Goal: Find specific page/section: Find specific page/section

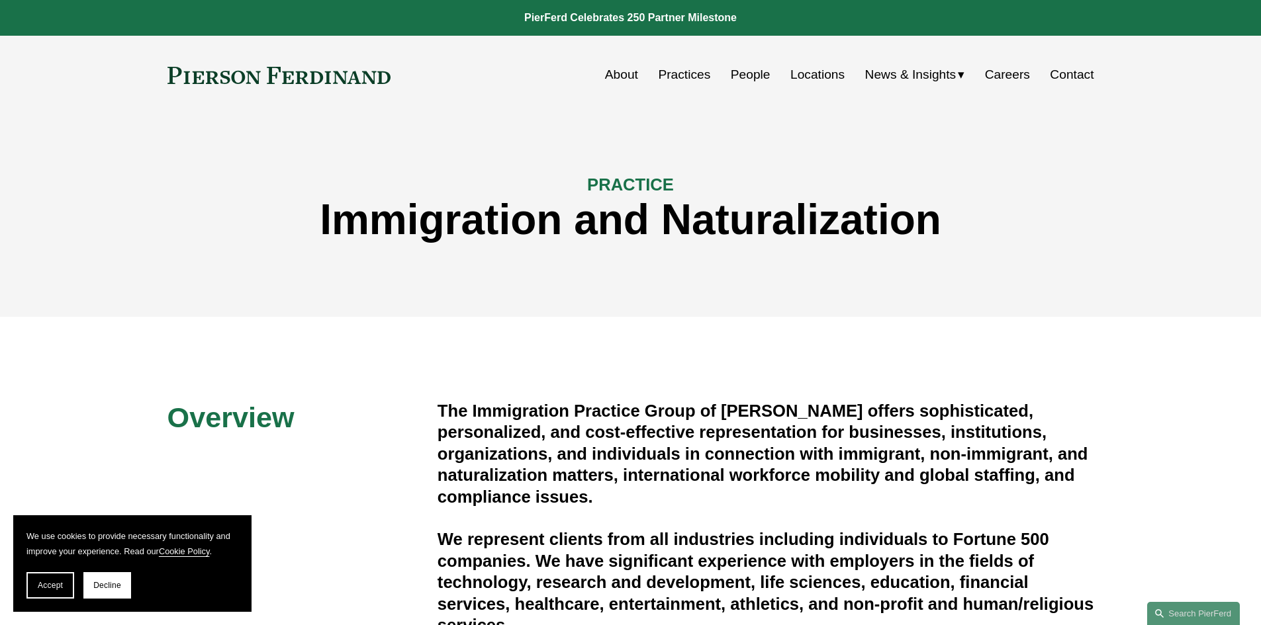
click at [609, 74] on link "About" at bounding box center [621, 74] width 33 height 25
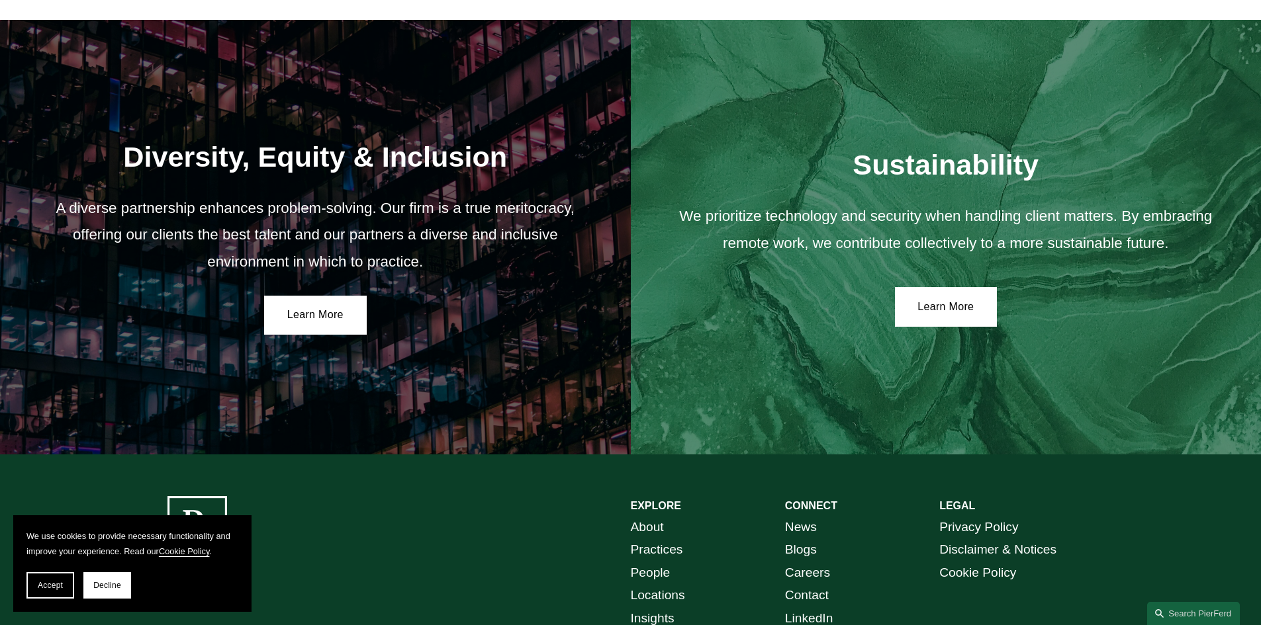
scroll to position [2316, 0]
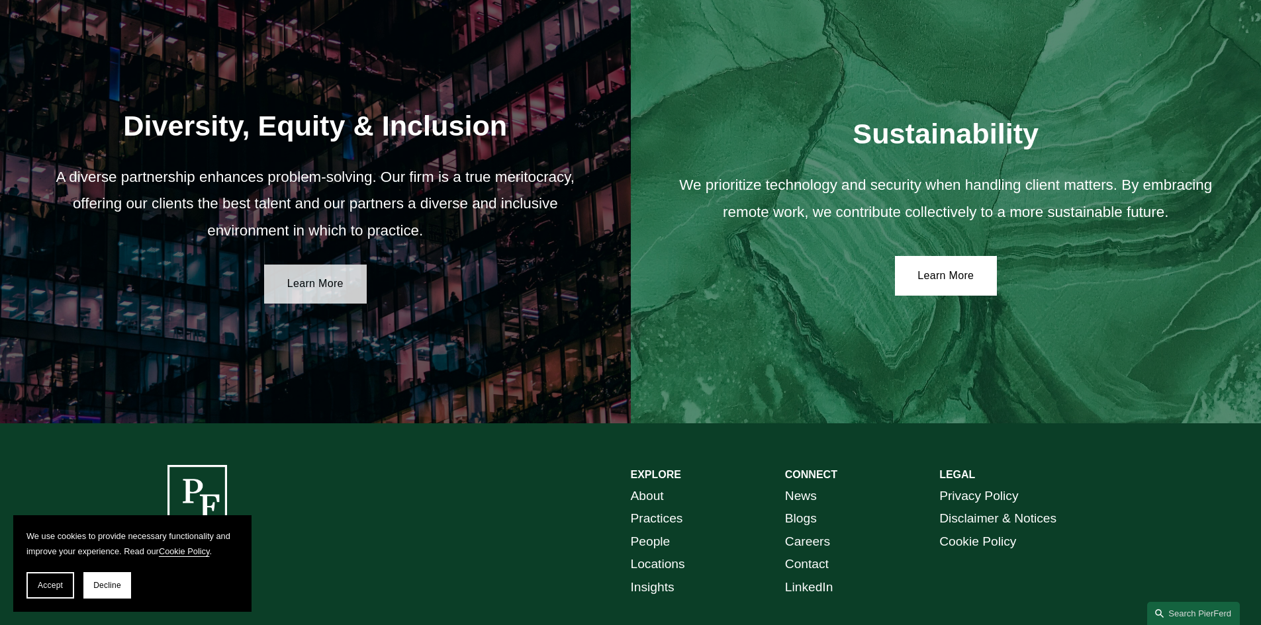
click at [310, 281] on link "Learn More" at bounding box center [315, 285] width 103 height 40
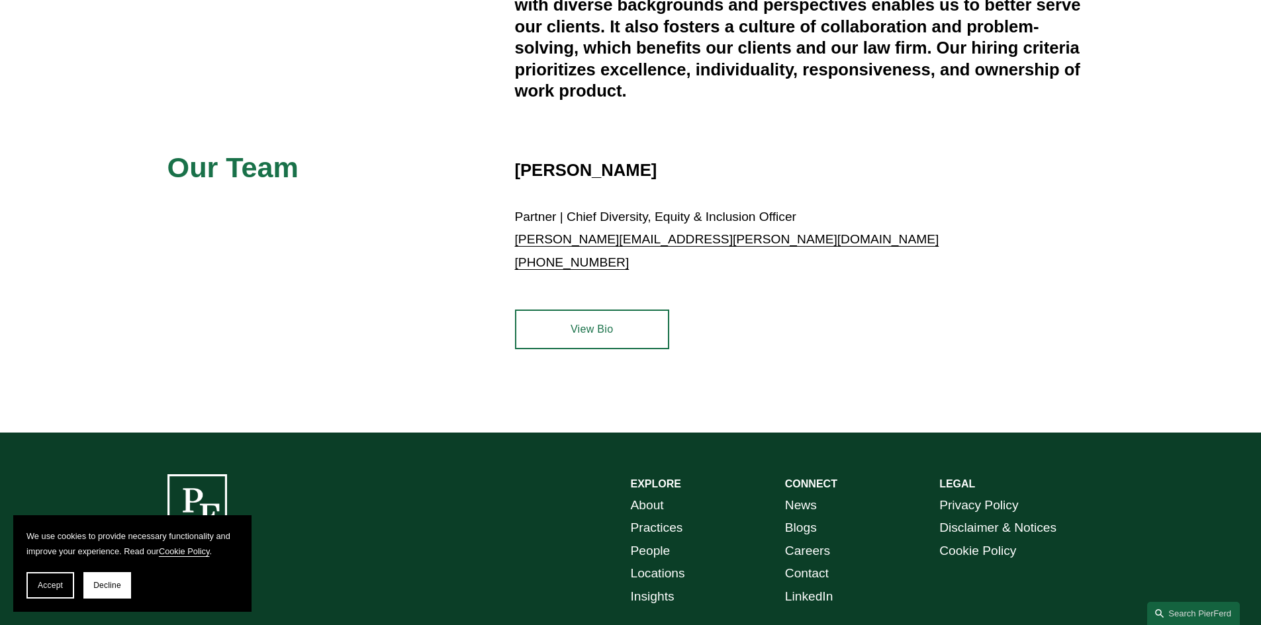
scroll to position [529, 0]
click at [566, 326] on link "View Bio" at bounding box center [592, 329] width 154 height 40
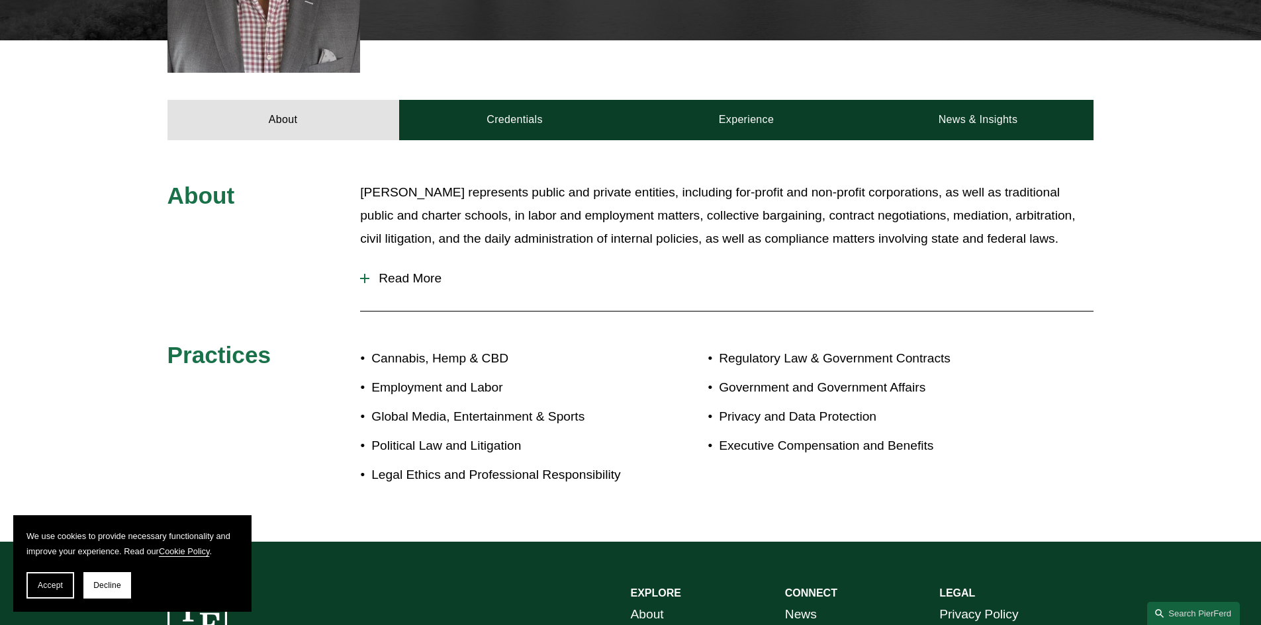
scroll to position [529, 0]
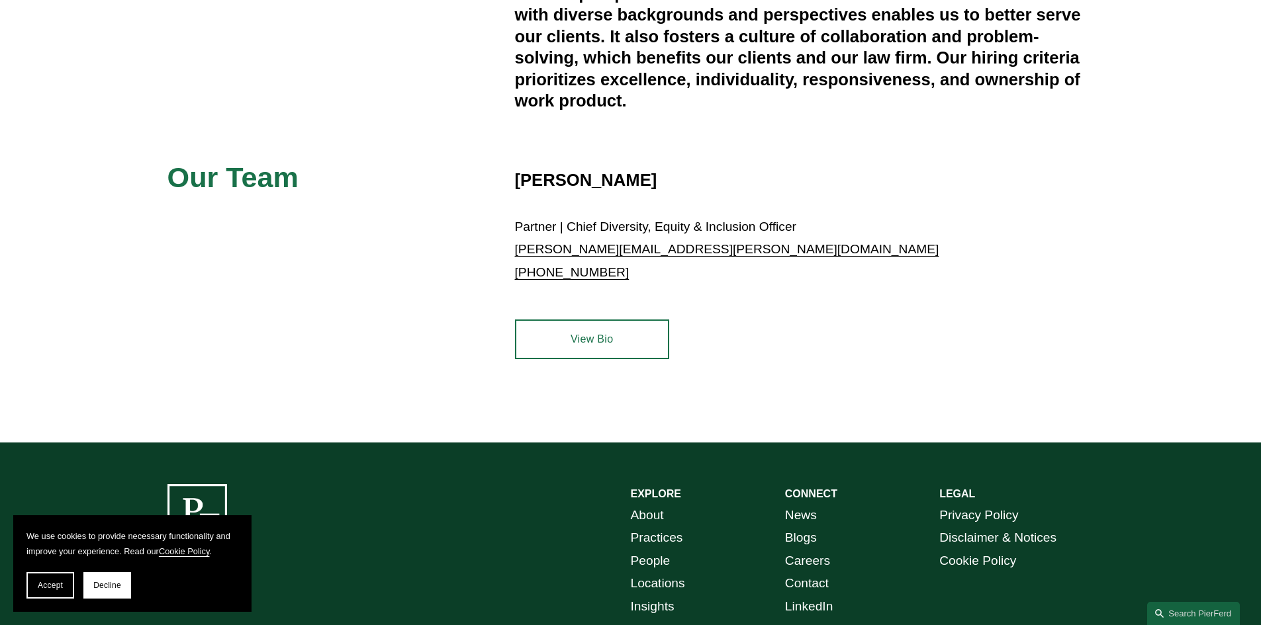
scroll to position [529, 0]
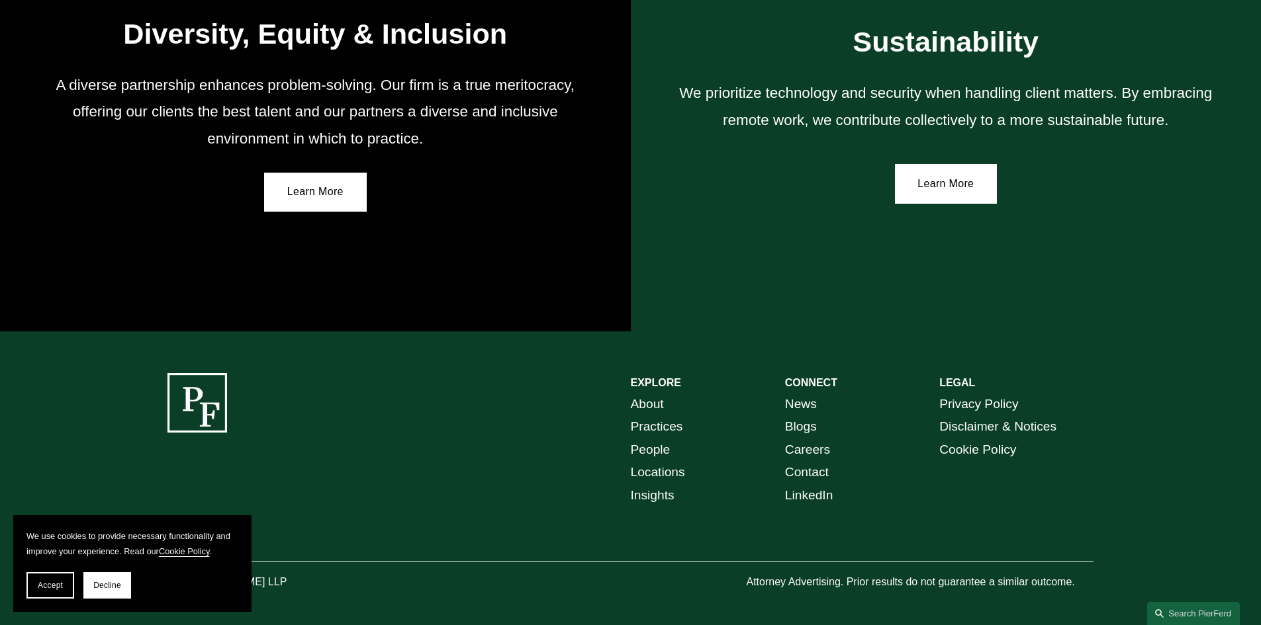
scroll to position [2422, 0]
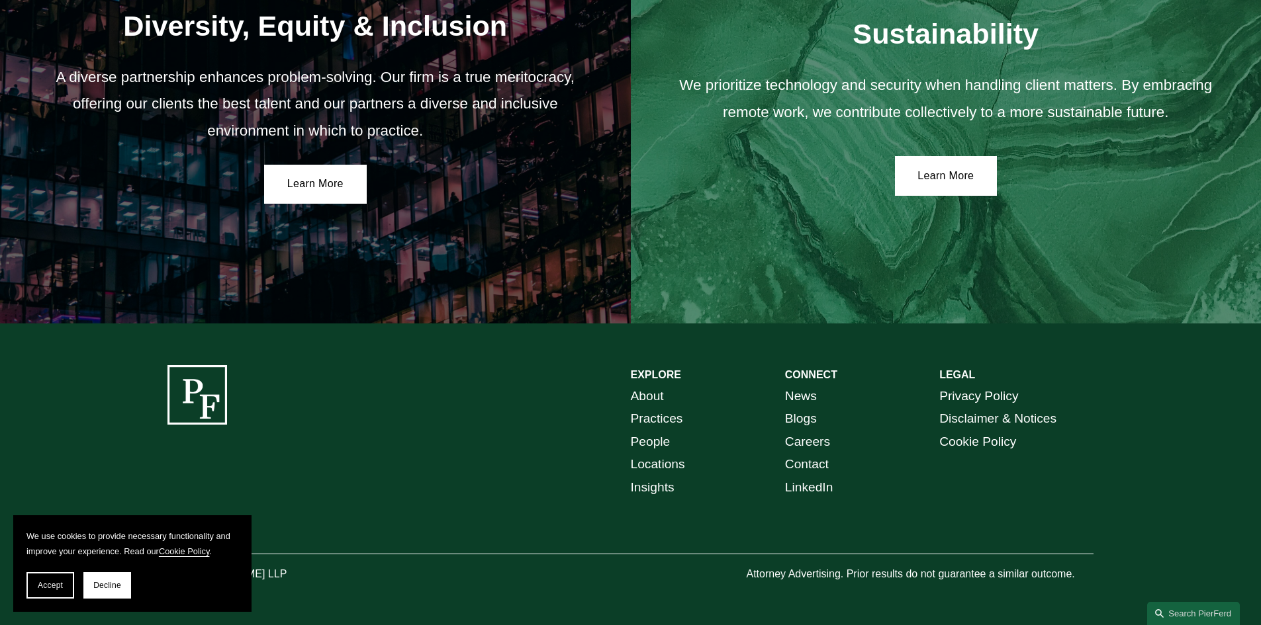
click at [660, 465] on link "Locations" at bounding box center [658, 464] width 54 height 23
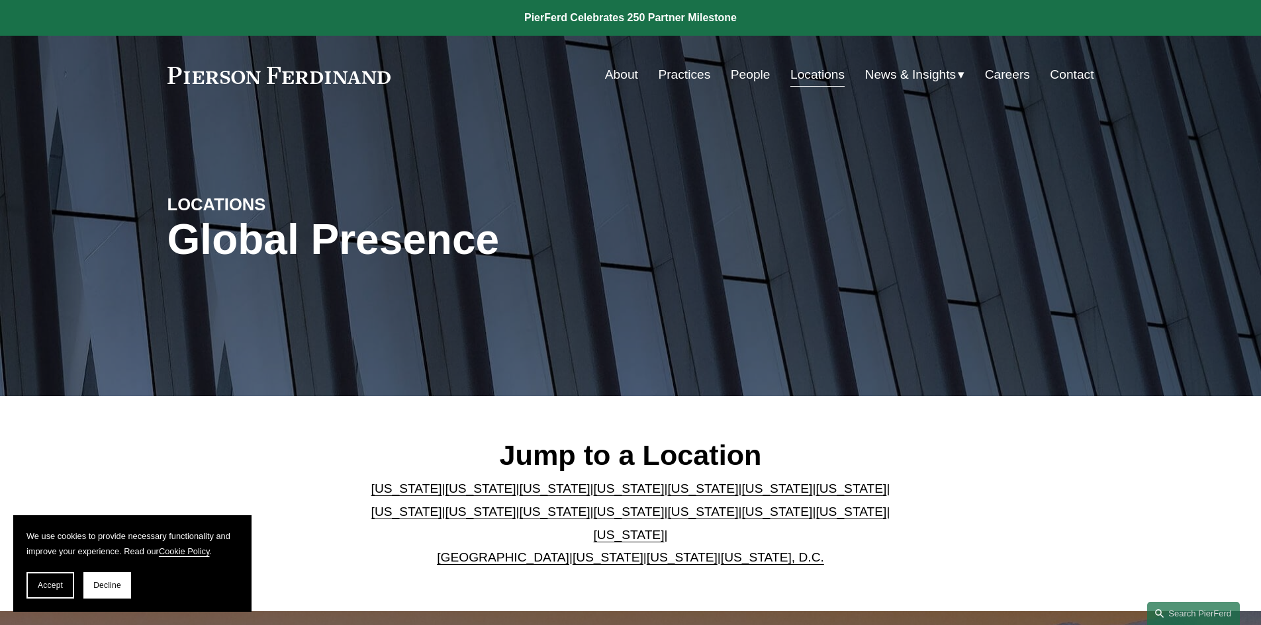
click at [667, 519] on link "[US_STATE]" at bounding box center [702, 512] width 71 height 14
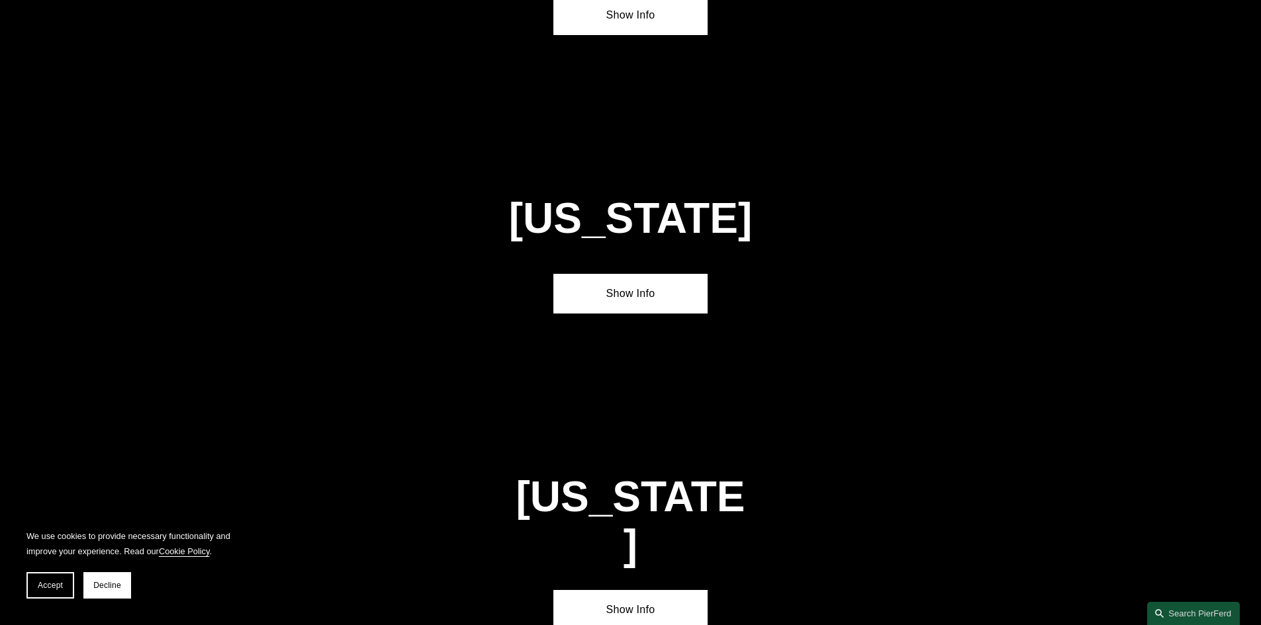
scroll to position [3671, 0]
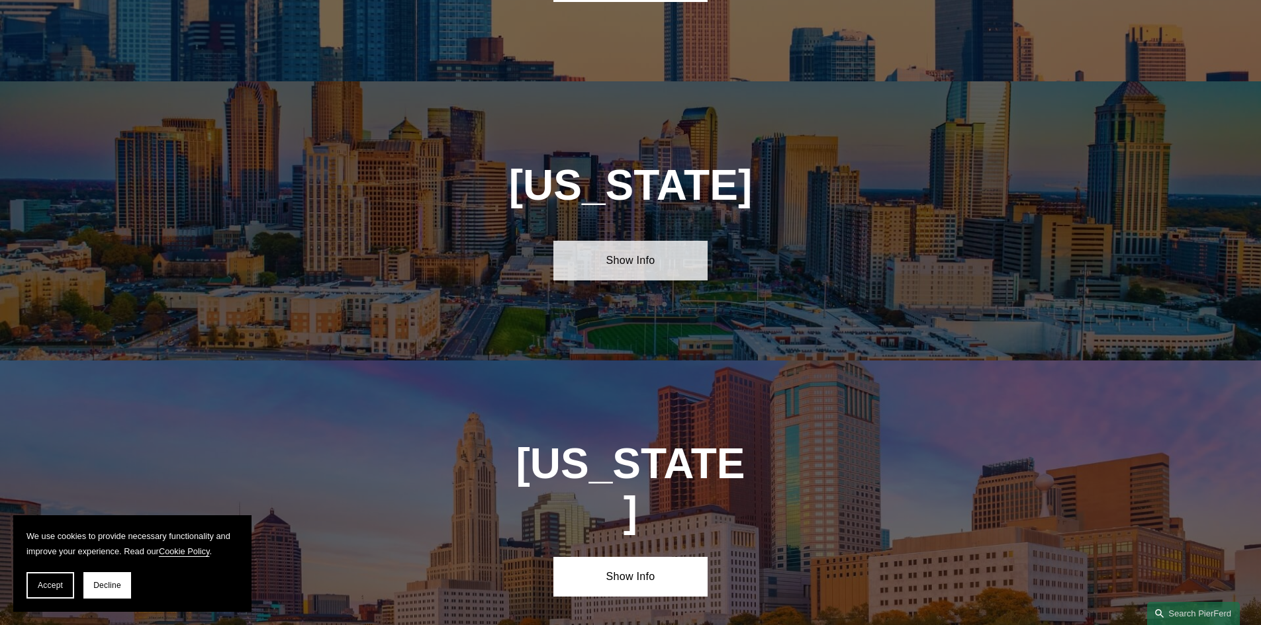
click at [607, 241] on link "Show Info" at bounding box center [630, 261] width 154 height 40
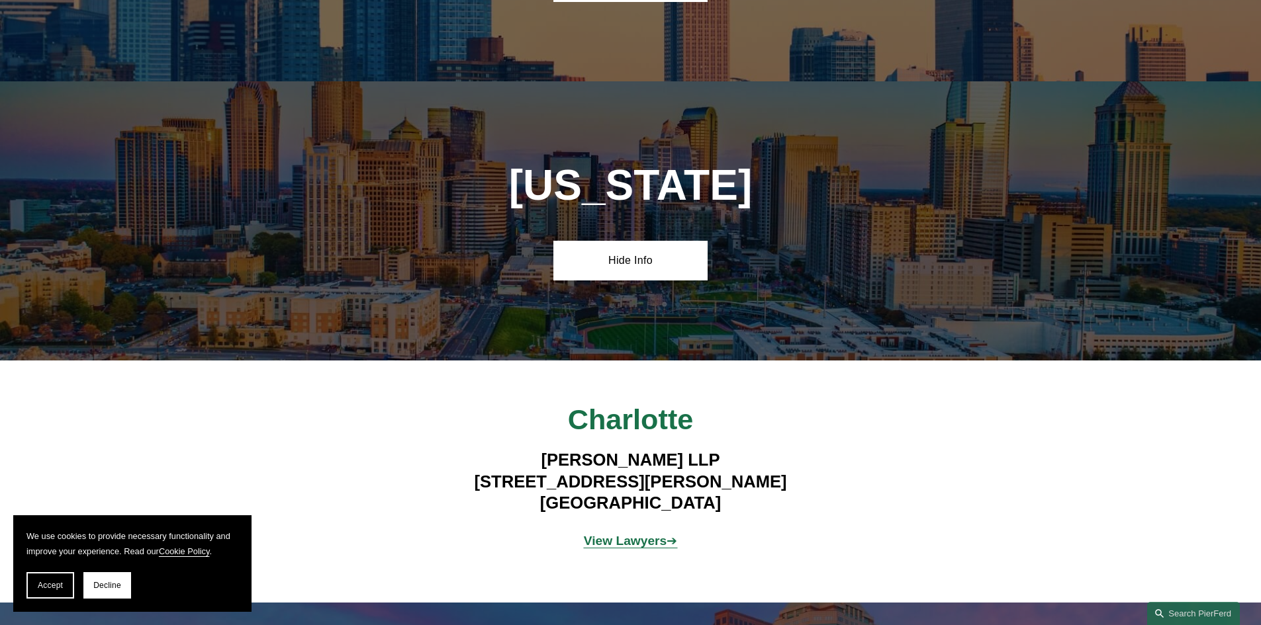
click at [641, 534] on strong "View Lawyers" at bounding box center [625, 541] width 83 height 14
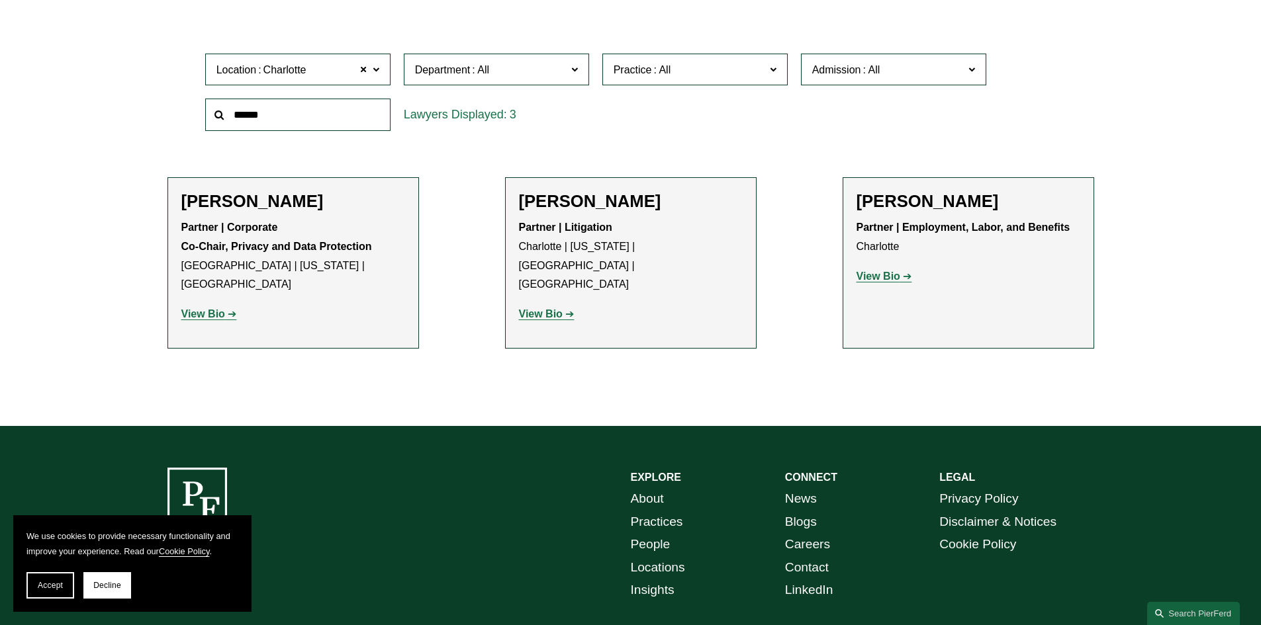
scroll to position [463, 0]
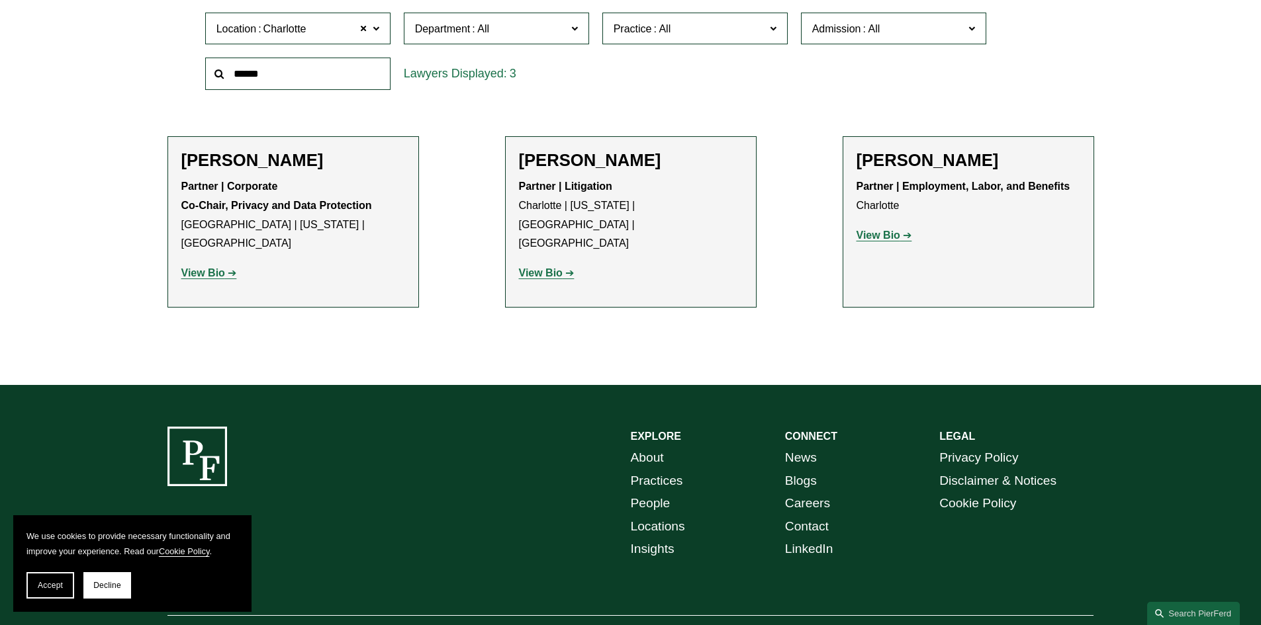
click at [883, 234] on strong "View Bio" at bounding box center [878, 235] width 44 height 11
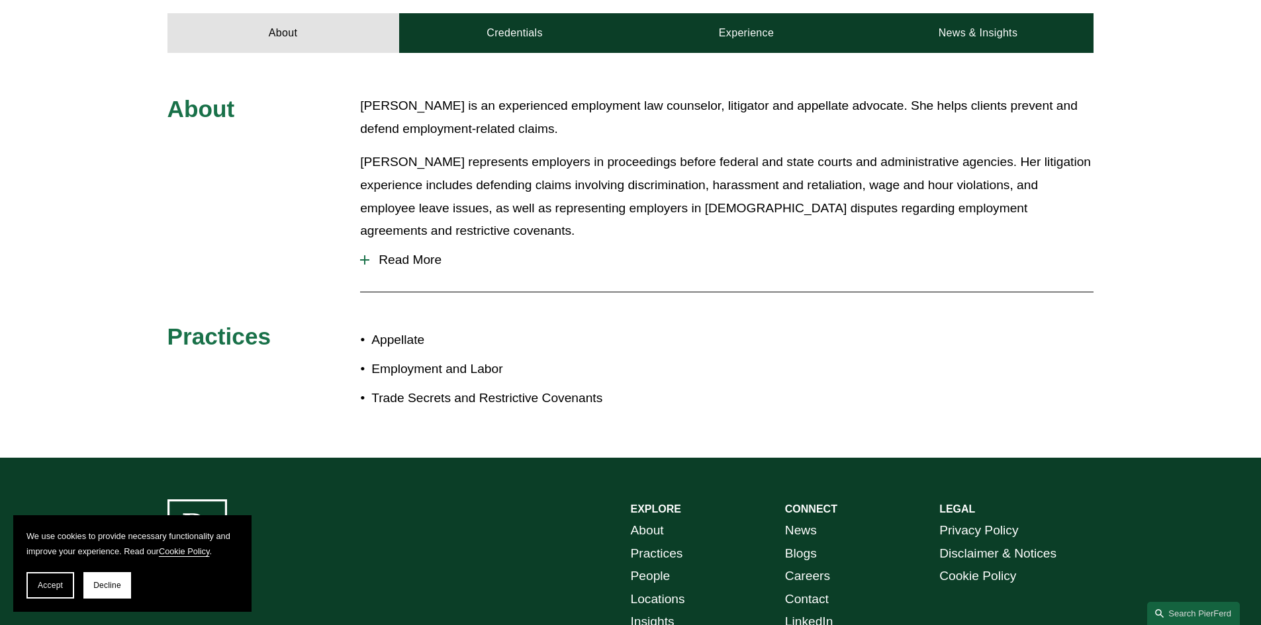
scroll to position [662, 0]
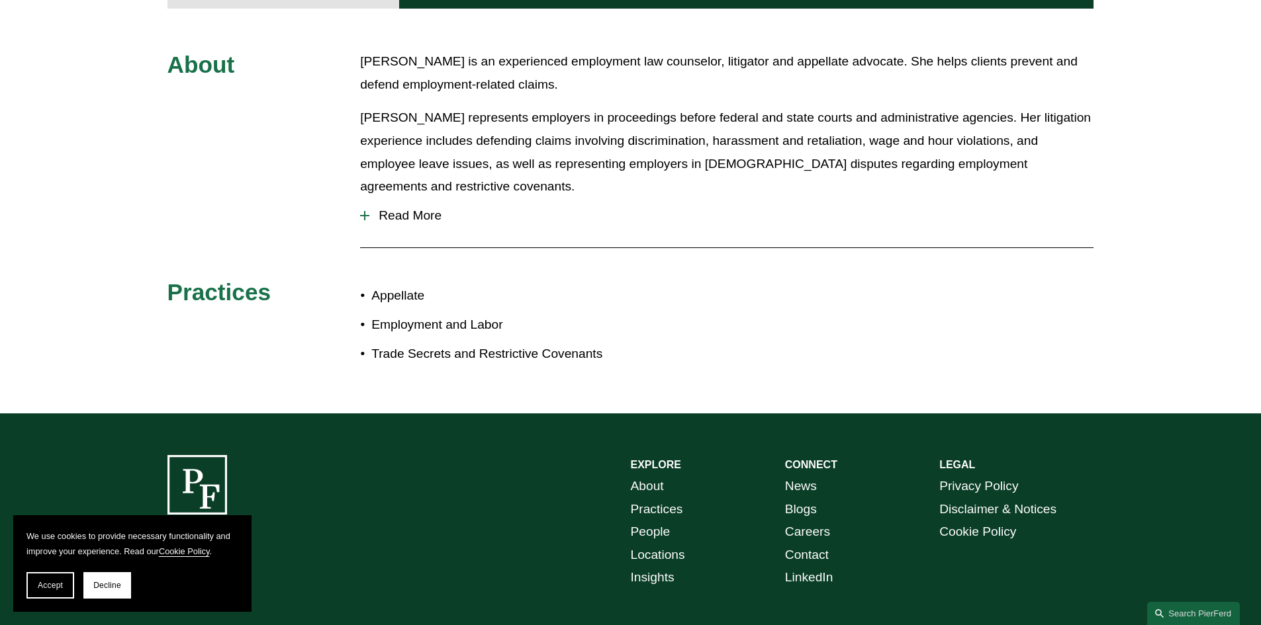
click at [361, 199] on button "Read More" at bounding box center [726, 216] width 733 height 34
